Goal: Information Seeking & Learning: Learn about a topic

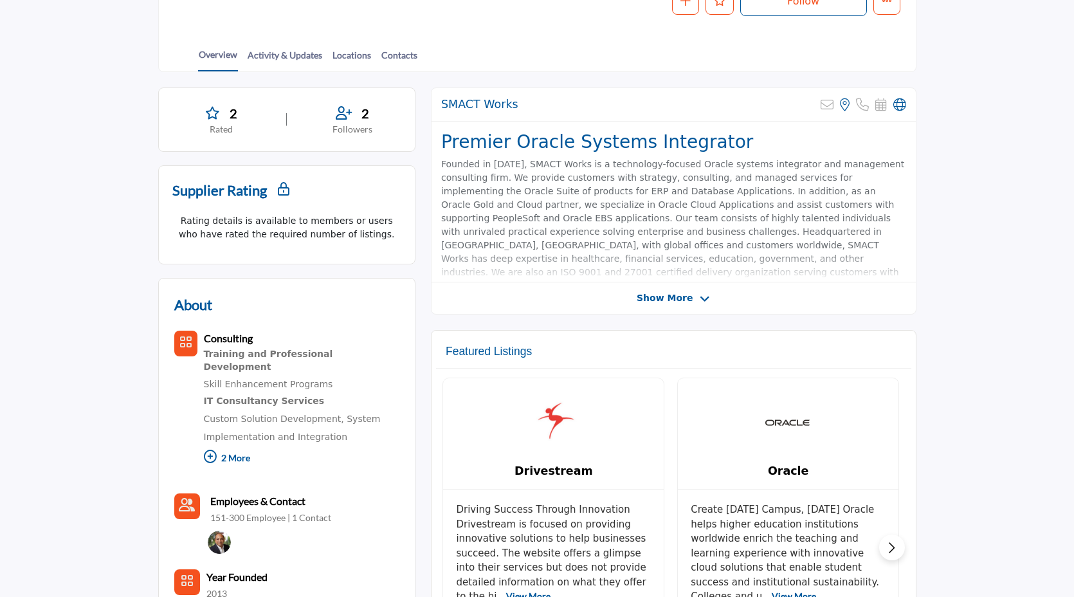
scroll to position [359, 0]
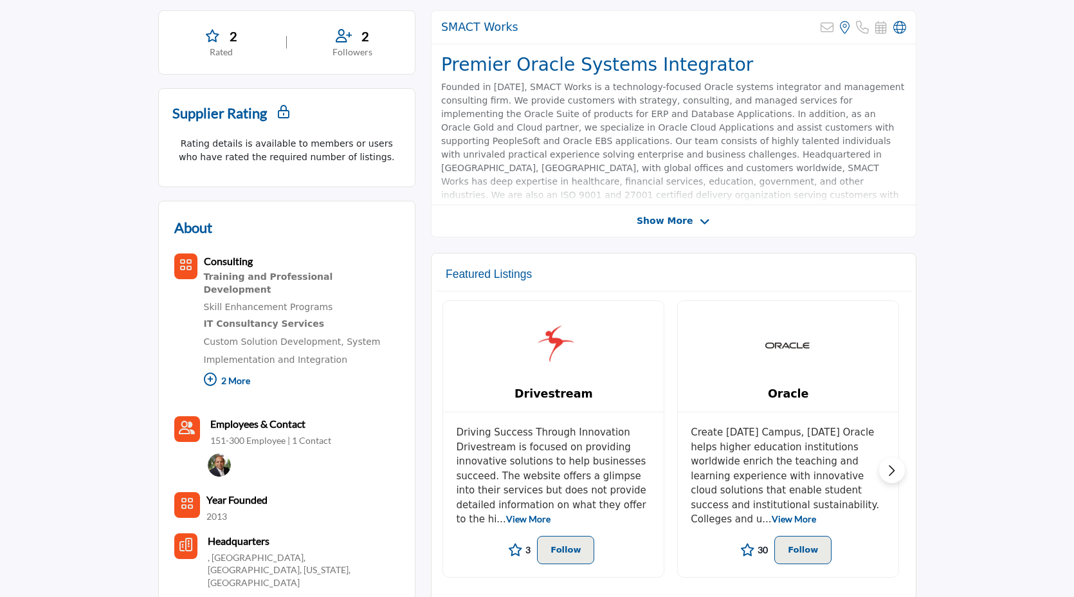
click at [654, 219] on span "Show More" at bounding box center [665, 221] width 56 height 14
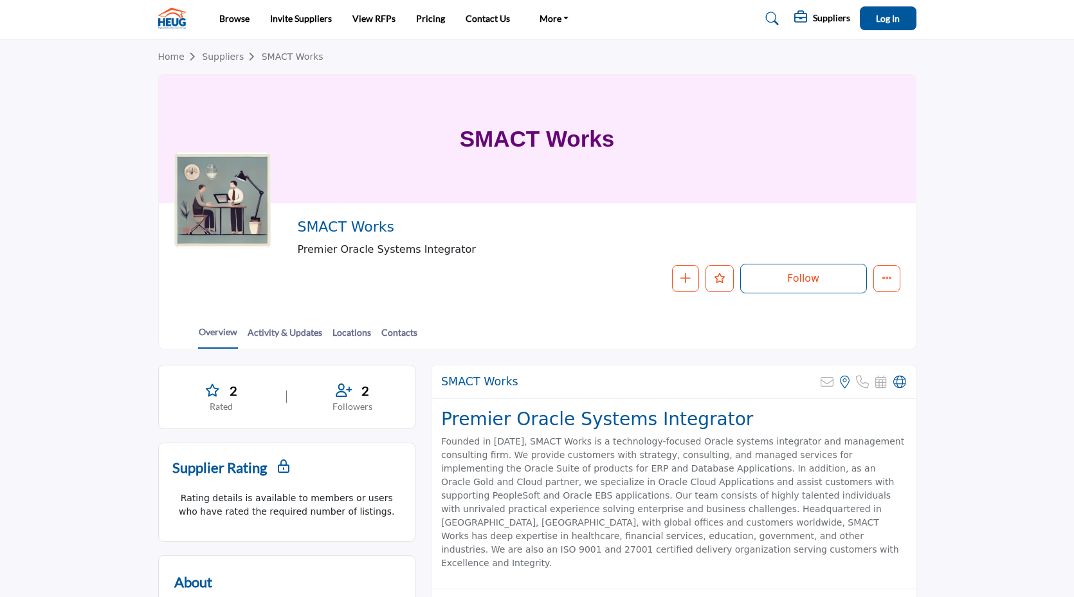
scroll to position [0, 0]
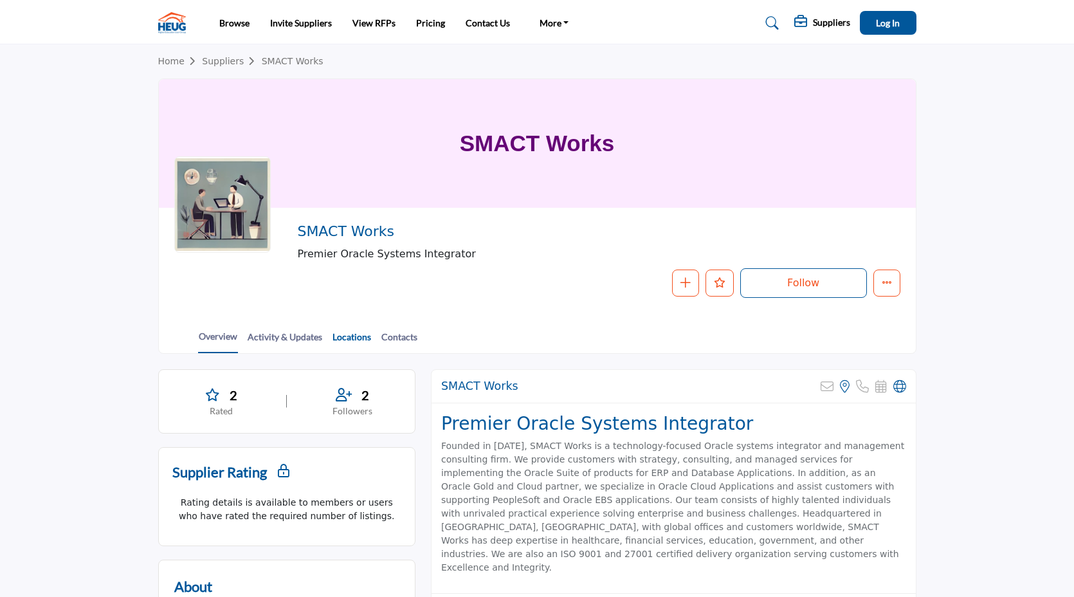
click at [347, 344] on link "Locations" at bounding box center [352, 341] width 40 height 23
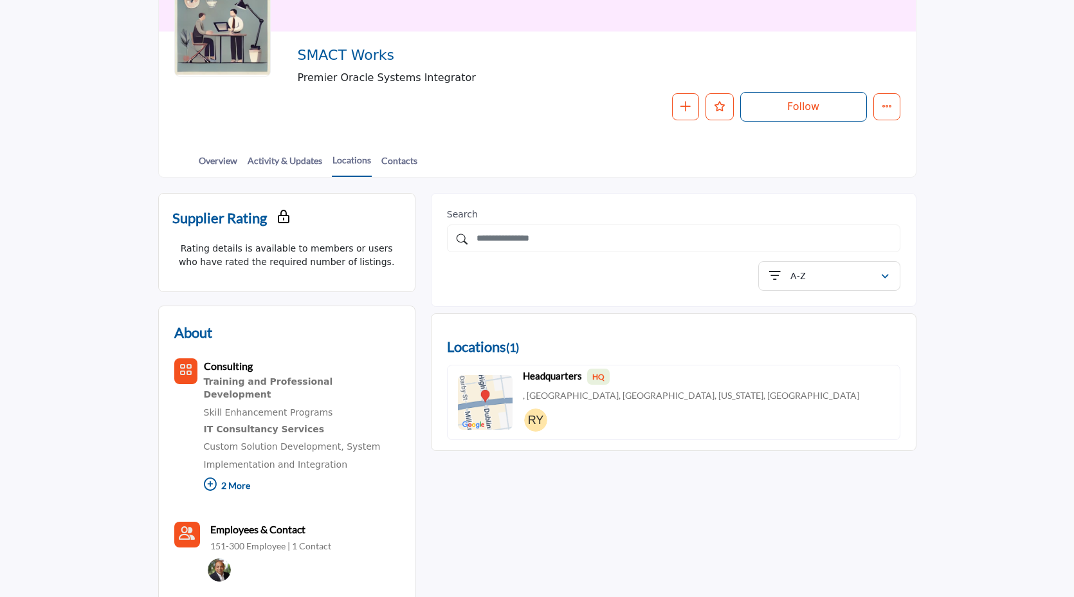
scroll to position [177, 0]
